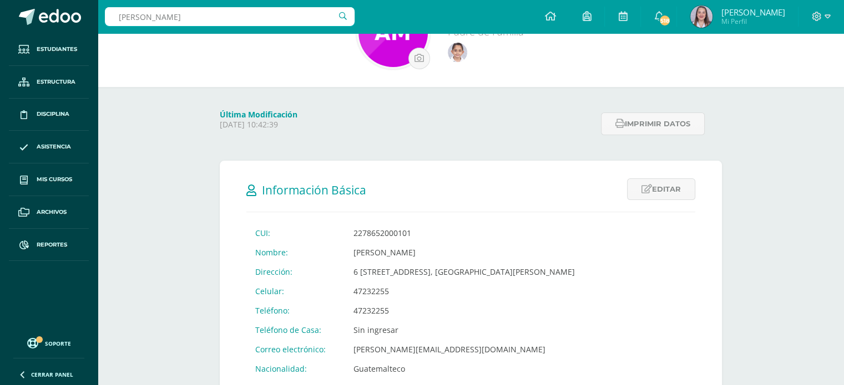
type input "nicole tovar"
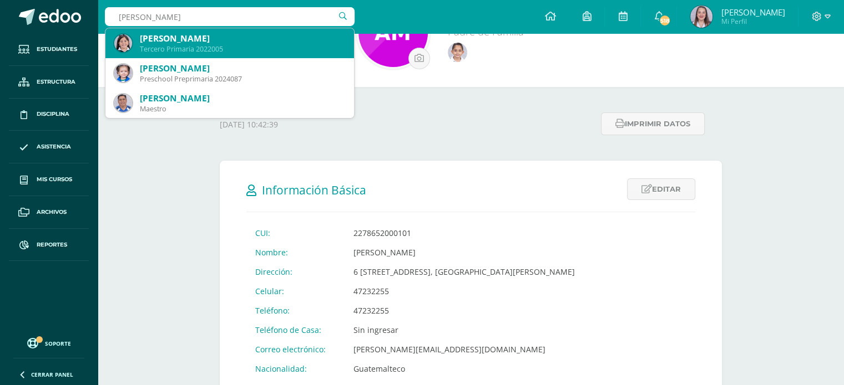
click at [195, 54] on div "Jessy Nicole Tovar Polanco Tercero Primaria 2022005" at bounding box center [229, 43] width 231 height 30
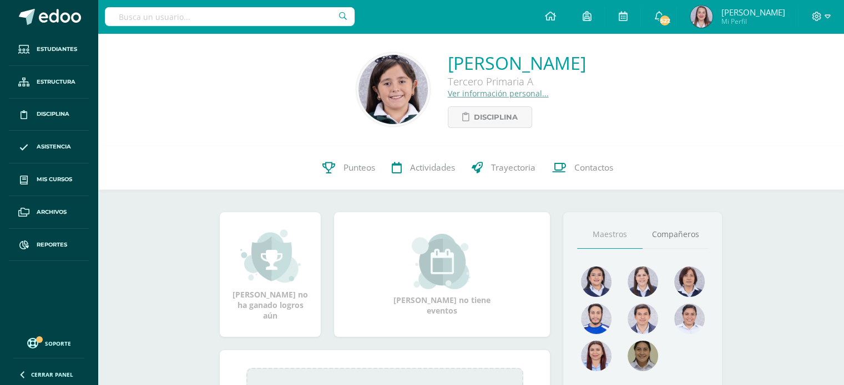
click at [253, 15] on input "text" at bounding box center [230, 16] width 250 height 19
type input "sebastián"
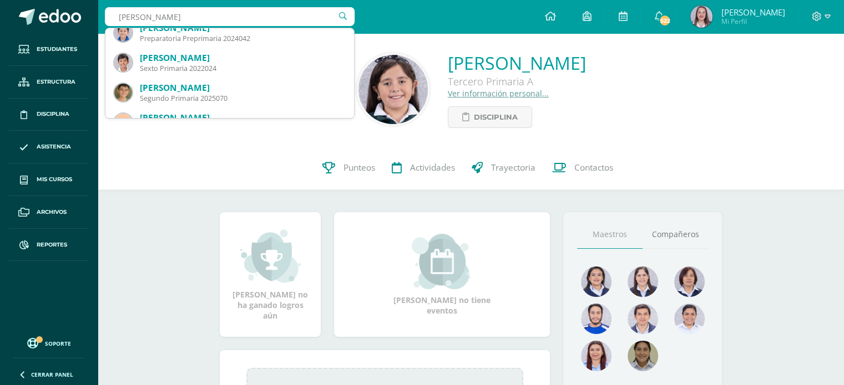
scroll to position [222, 0]
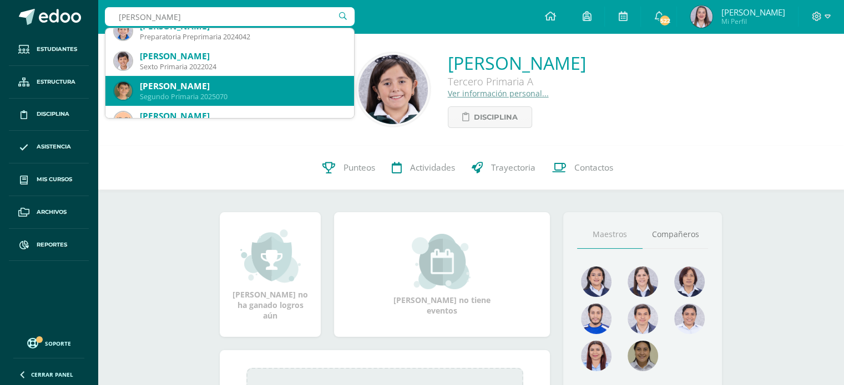
click at [220, 78] on div "Leonardo Sebastian Spillari Archila Segundo Primaria 2025070" at bounding box center [229, 91] width 231 height 30
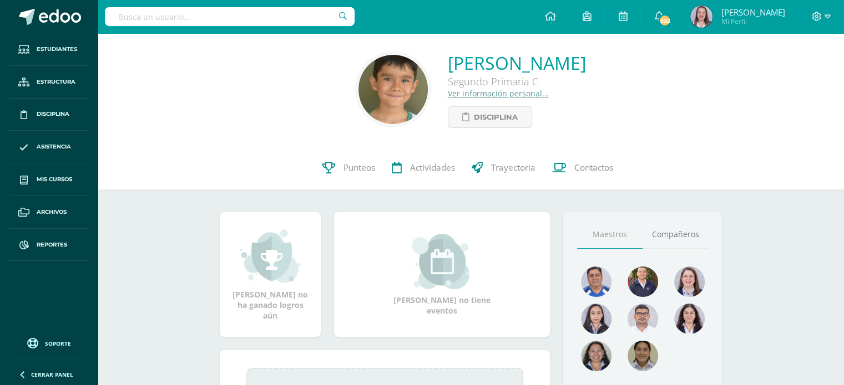
click at [448, 94] on link "Ver información personal..." at bounding box center [498, 93] width 101 height 11
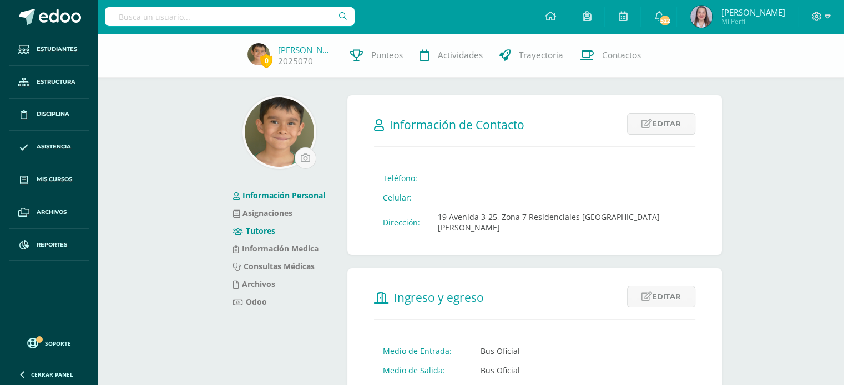
click at [268, 227] on link "Tutores" at bounding box center [254, 231] width 42 height 11
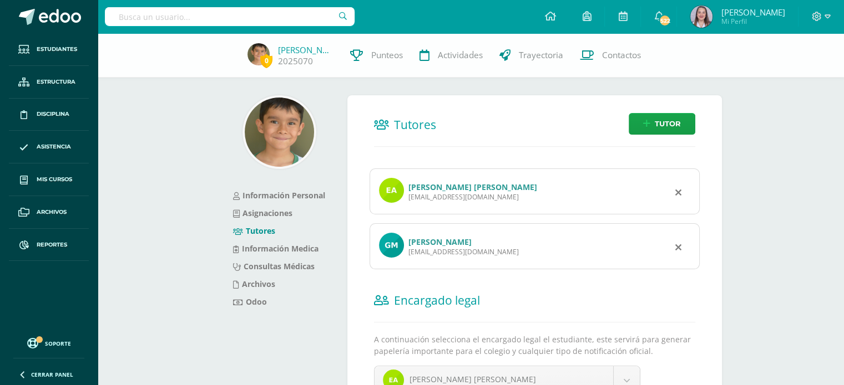
drag, startPoint x: 490, startPoint y: 198, endPoint x: 408, endPoint y: 201, distance: 82.2
click at [408, 201] on div "[PERSON_NAME] [PERSON_NAME] [EMAIL_ADDRESS][DOMAIN_NAME]" at bounding box center [534, 192] width 330 height 46
copy div "[EMAIL_ADDRESS][DOMAIN_NAME]"
drag, startPoint x: 513, startPoint y: 254, endPoint x: 407, endPoint y: 250, distance: 106.0
click at [407, 250] on div "[PERSON_NAME] [EMAIL_ADDRESS][DOMAIN_NAME]" at bounding box center [534, 247] width 330 height 46
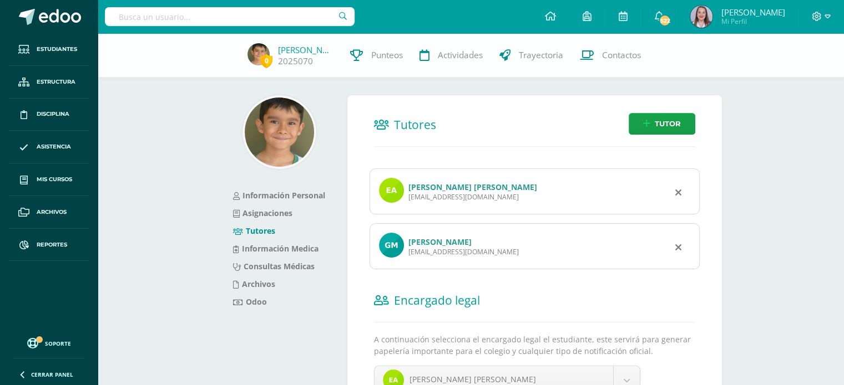
copy div "[EMAIL_ADDRESS][DOMAIN_NAME]"
